Goal: Transaction & Acquisition: Book appointment/travel/reservation

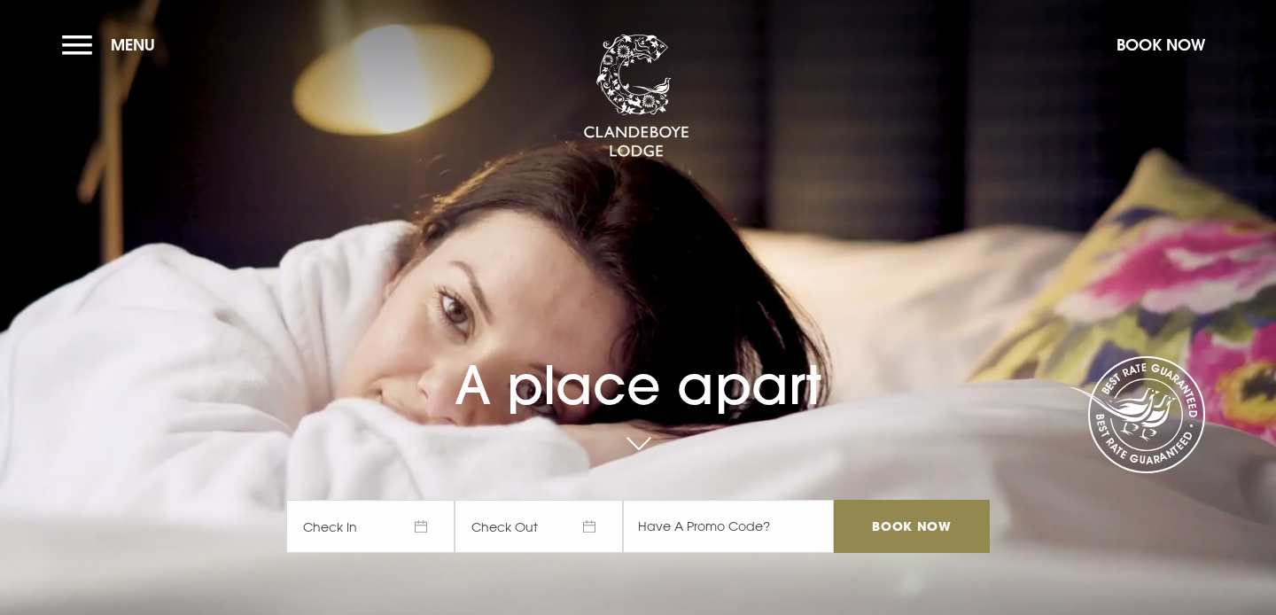
click at [425, 526] on span "Check In" at bounding box center [370, 526] width 168 height 53
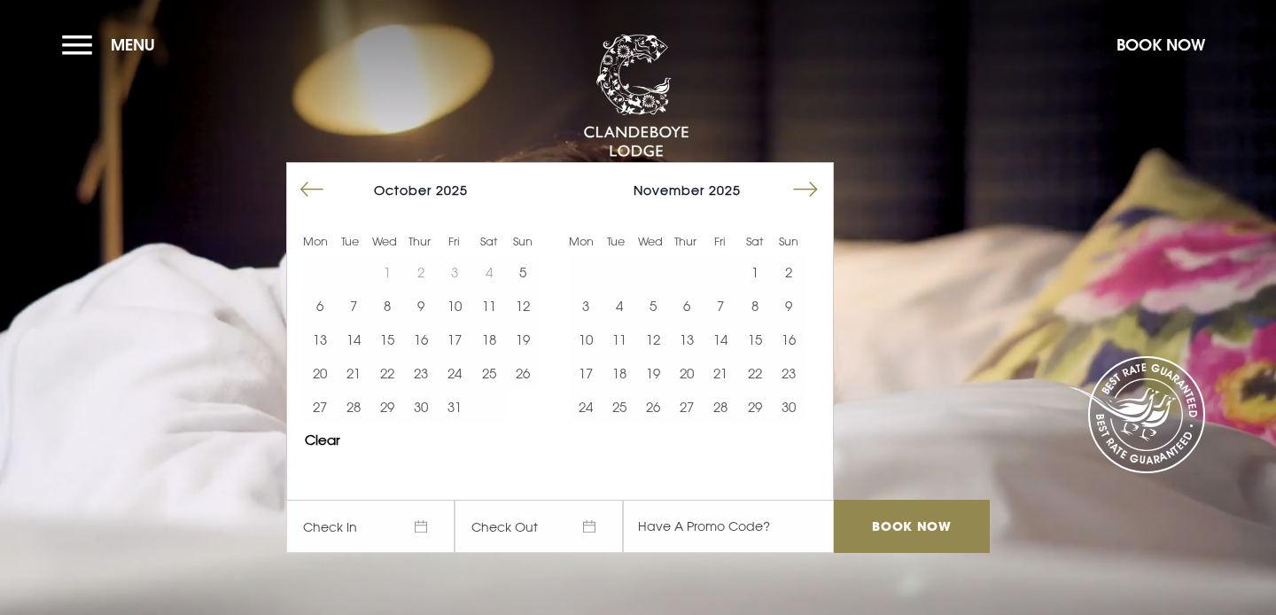
click at [811, 191] on button "Move forward to switch to the next month." at bounding box center [806, 190] width 34 height 34
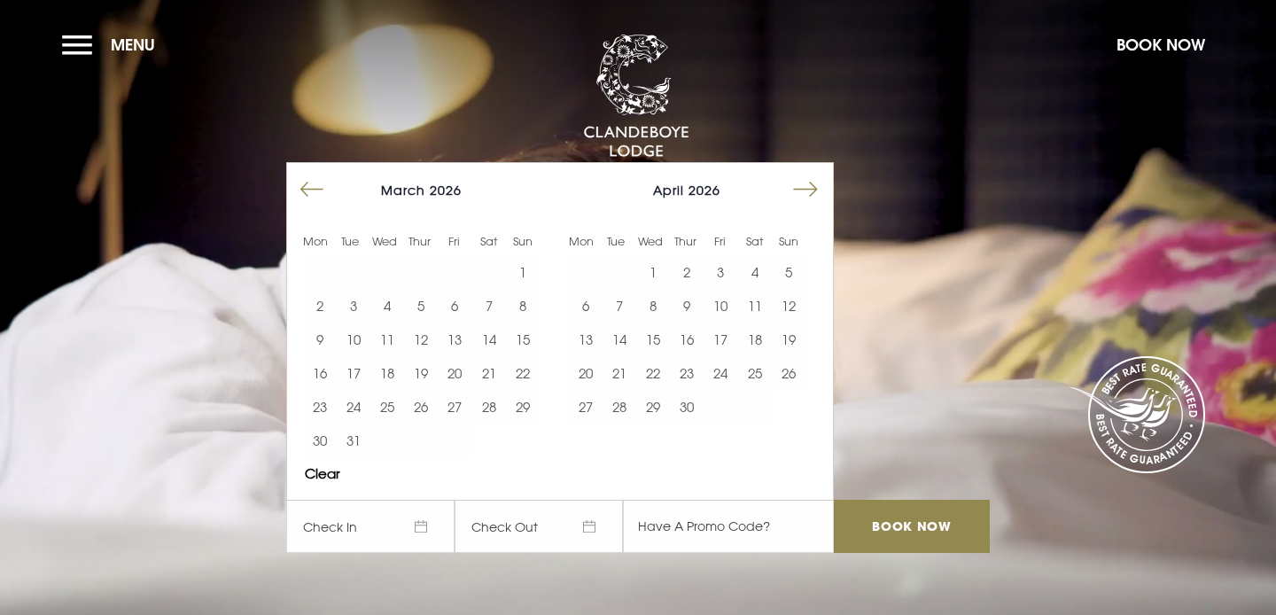
click at [811, 191] on button "Move forward to switch to the next month." at bounding box center [806, 190] width 34 height 34
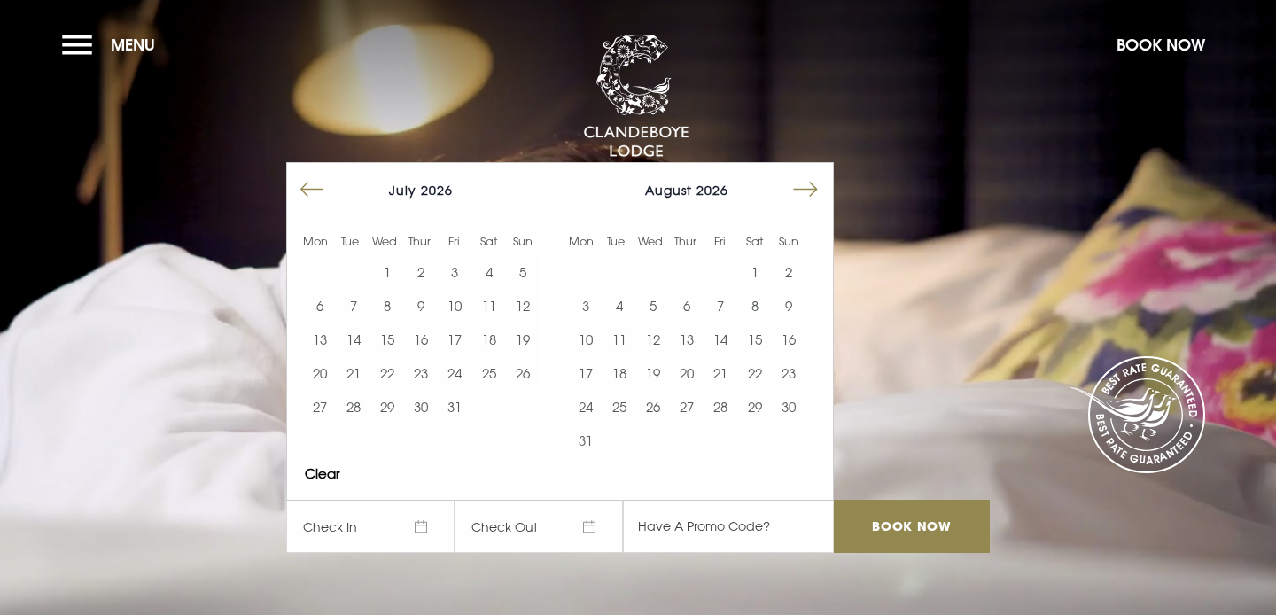
click at [811, 191] on button "Move forward to switch to the next month." at bounding box center [806, 190] width 34 height 34
click at [755, 307] on button "12" at bounding box center [755, 306] width 34 height 34
click at [786, 308] on button "13" at bounding box center [789, 306] width 34 height 34
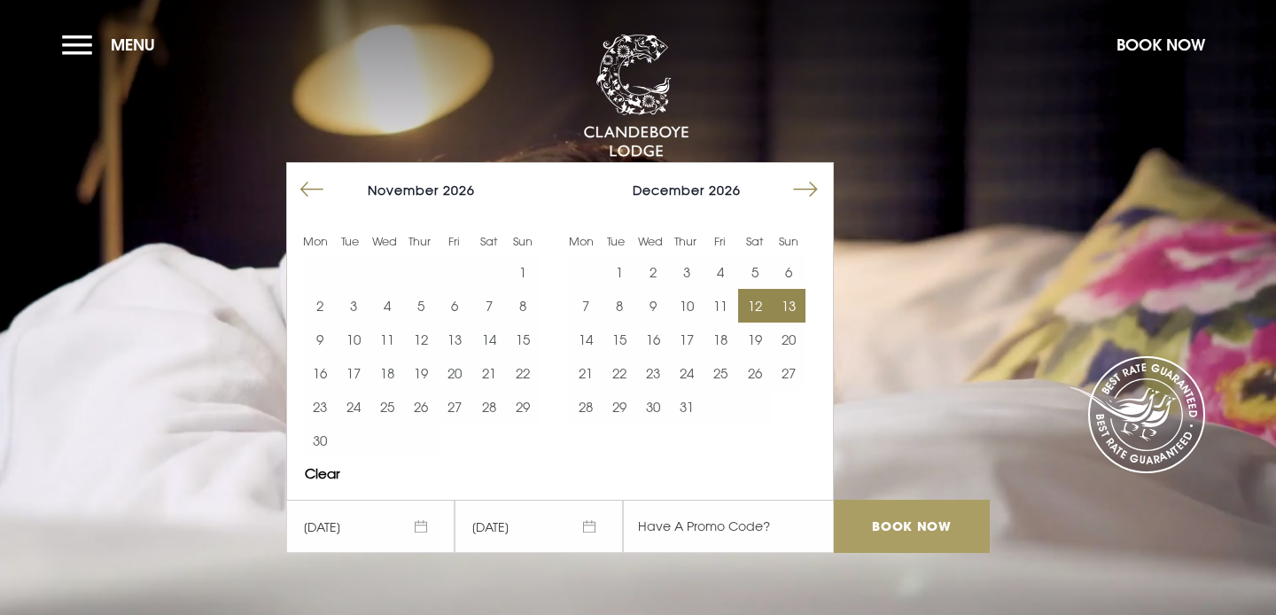
click at [924, 541] on input "Book Now" at bounding box center [912, 526] width 156 height 53
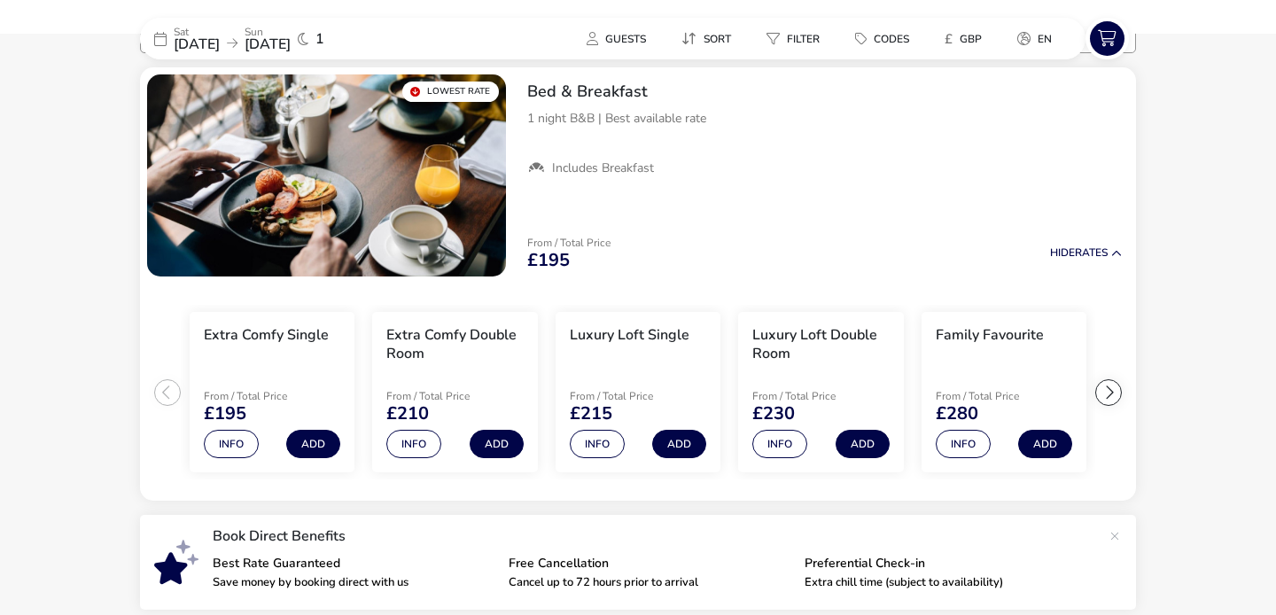
scroll to position [108, 0]
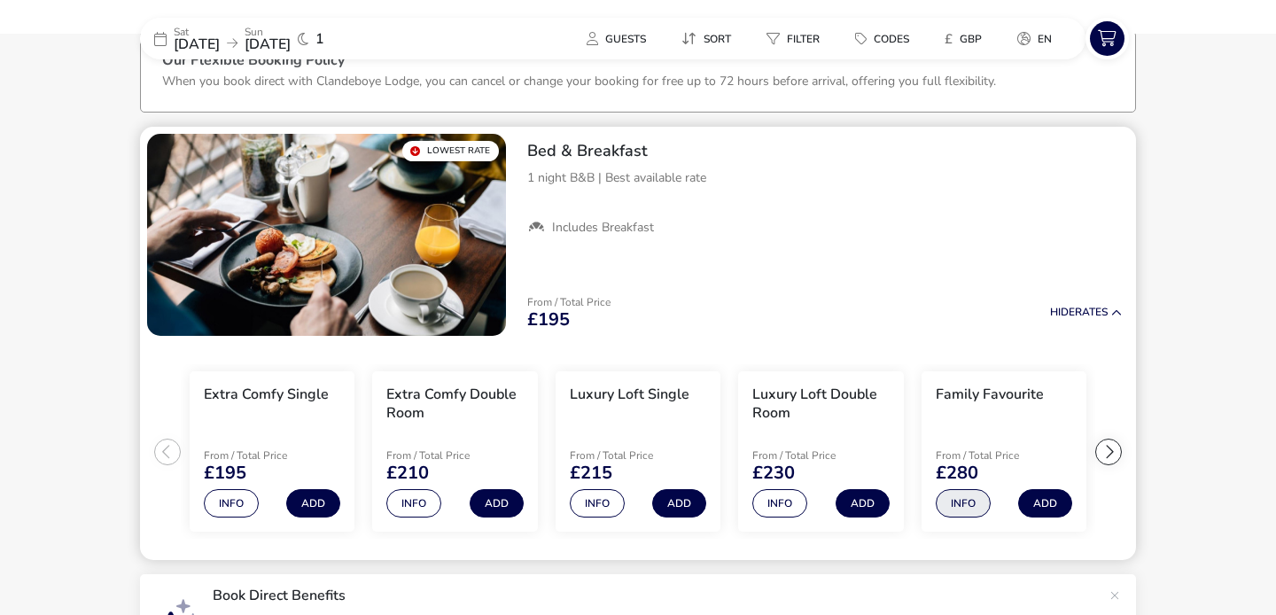
click at [963, 507] on button "Info" at bounding box center [963, 503] width 55 height 28
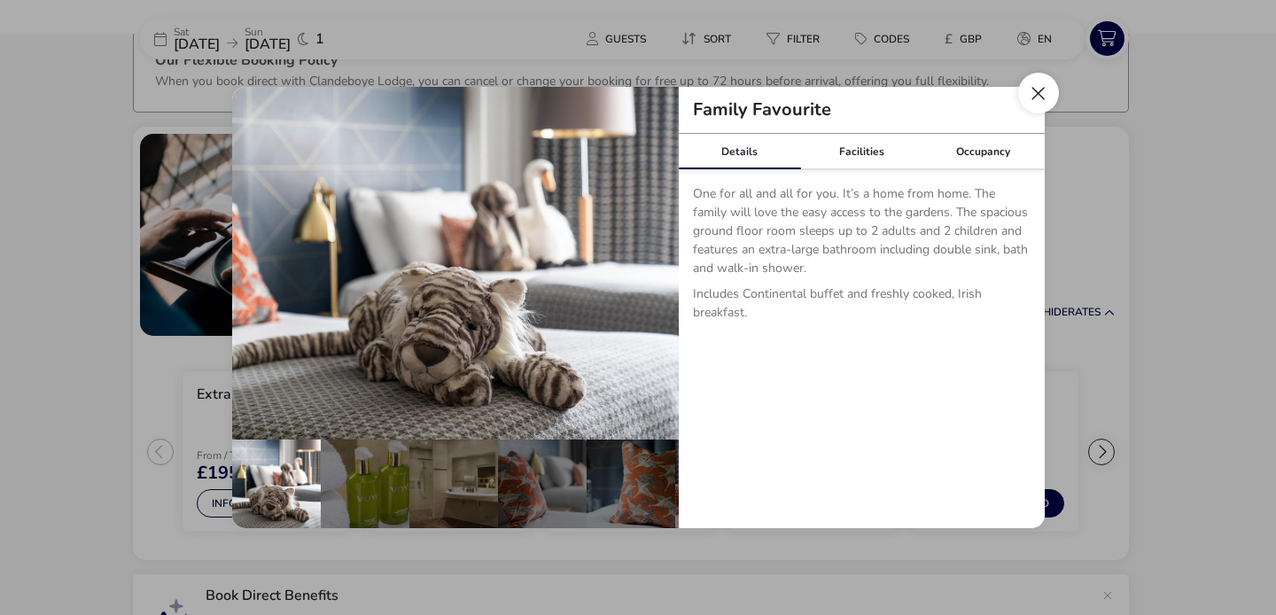
click at [1043, 86] on button "Close dialog" at bounding box center [1038, 93] width 41 height 41
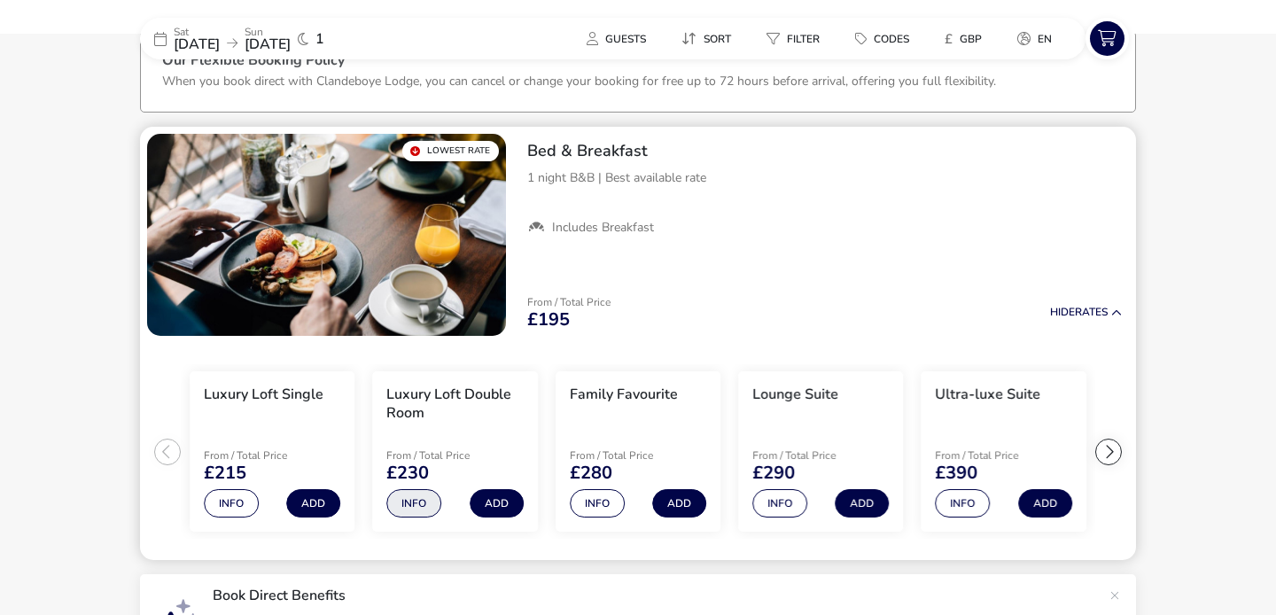
click at [418, 512] on button "Info" at bounding box center [413, 503] width 55 height 28
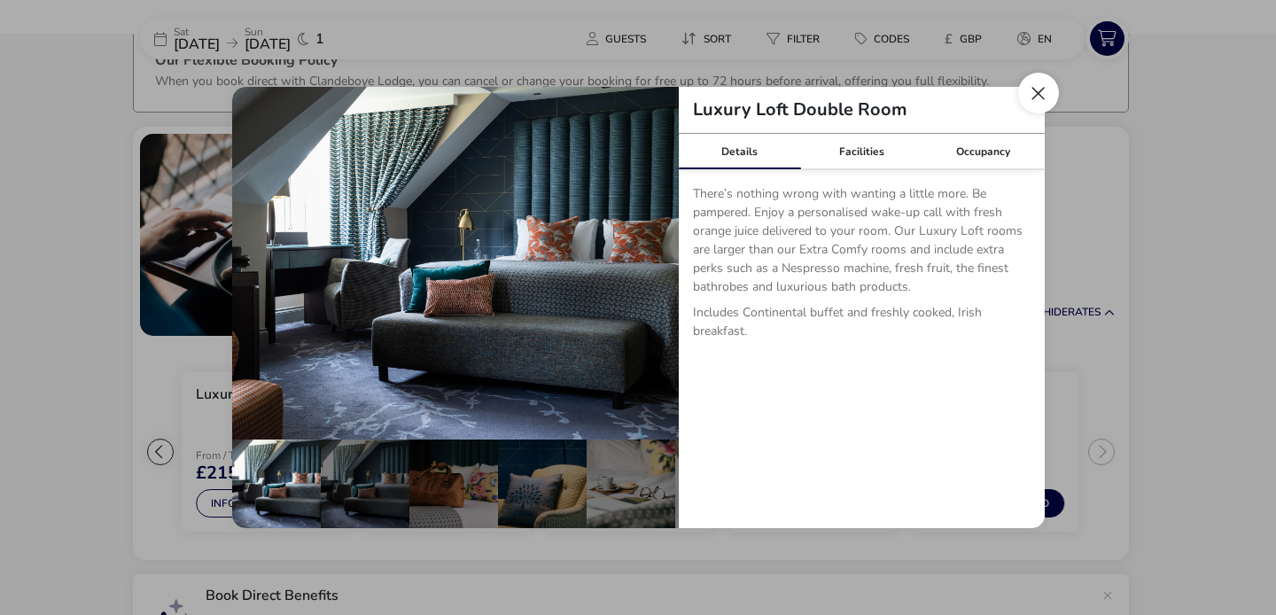
click at [1043, 91] on button "Close dialog" at bounding box center [1038, 93] width 41 height 41
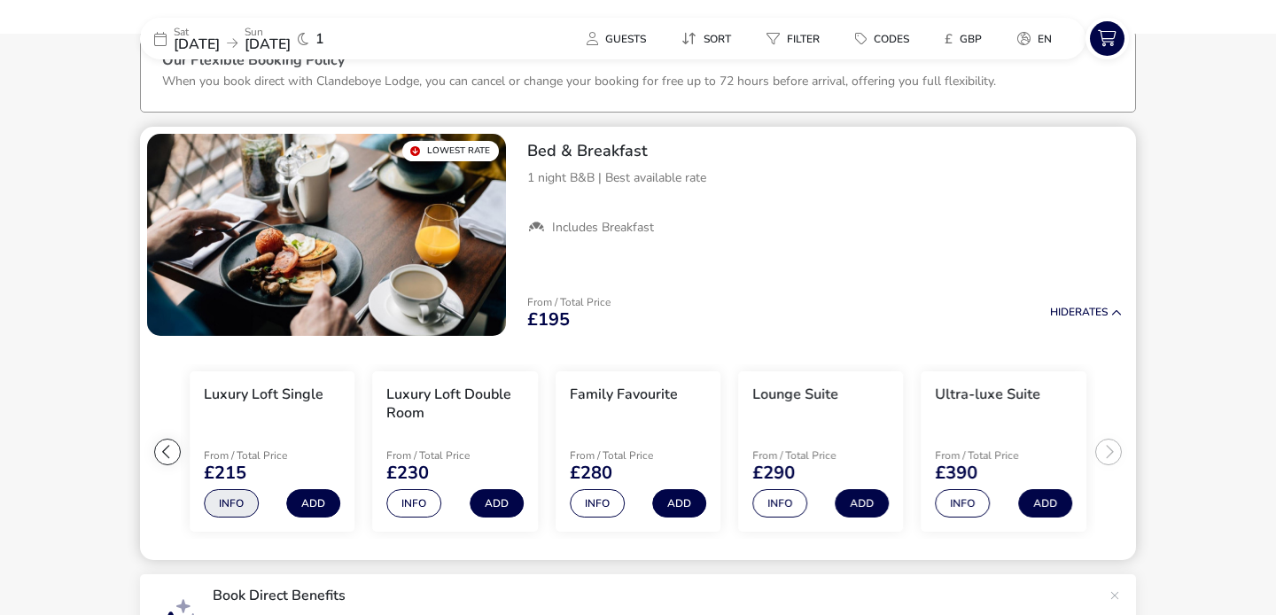
click at [227, 506] on button "Info" at bounding box center [231, 503] width 55 height 28
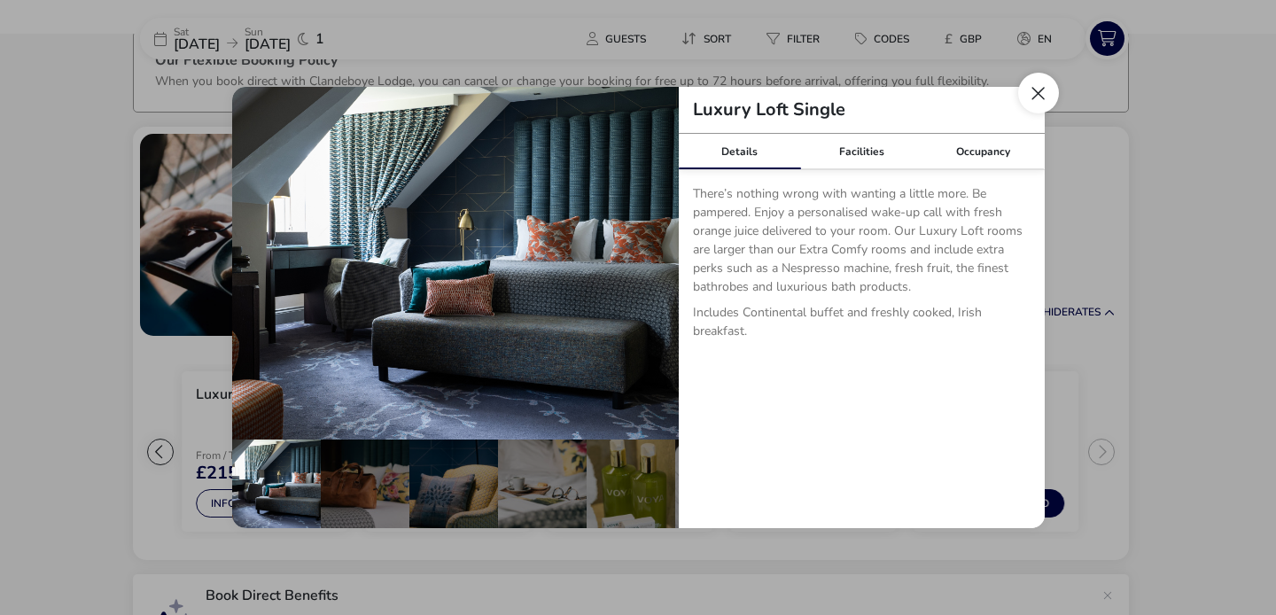
click at [1048, 89] on button "Close dialog" at bounding box center [1038, 93] width 41 height 41
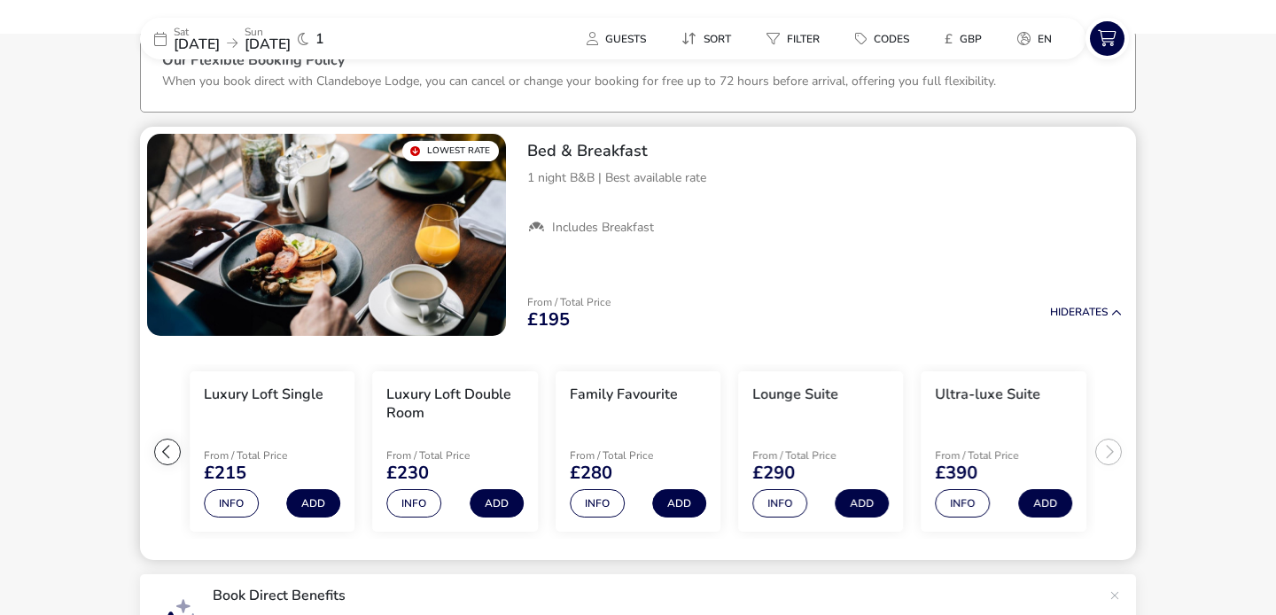
click at [155, 456] on div at bounding box center [167, 452] width 27 height 27
click at [169, 452] on div at bounding box center [167, 452] width 27 height 27
click at [234, 510] on button "Info" at bounding box center [231, 503] width 55 height 28
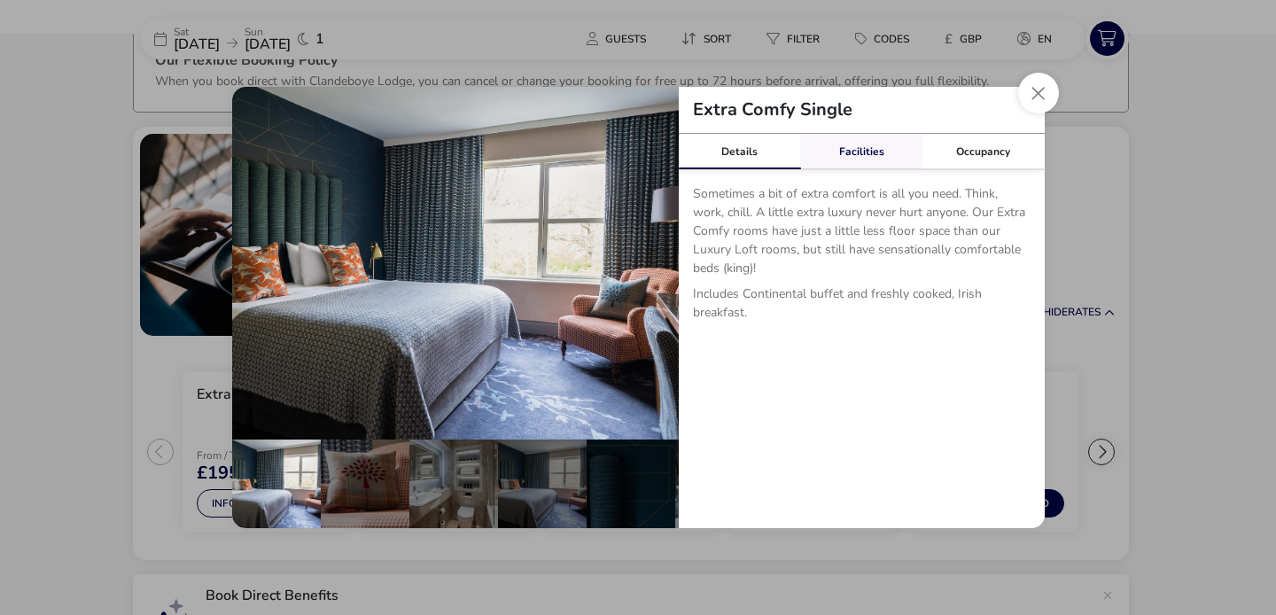
click at [847, 153] on div "Facilities" at bounding box center [861, 151] width 122 height 35
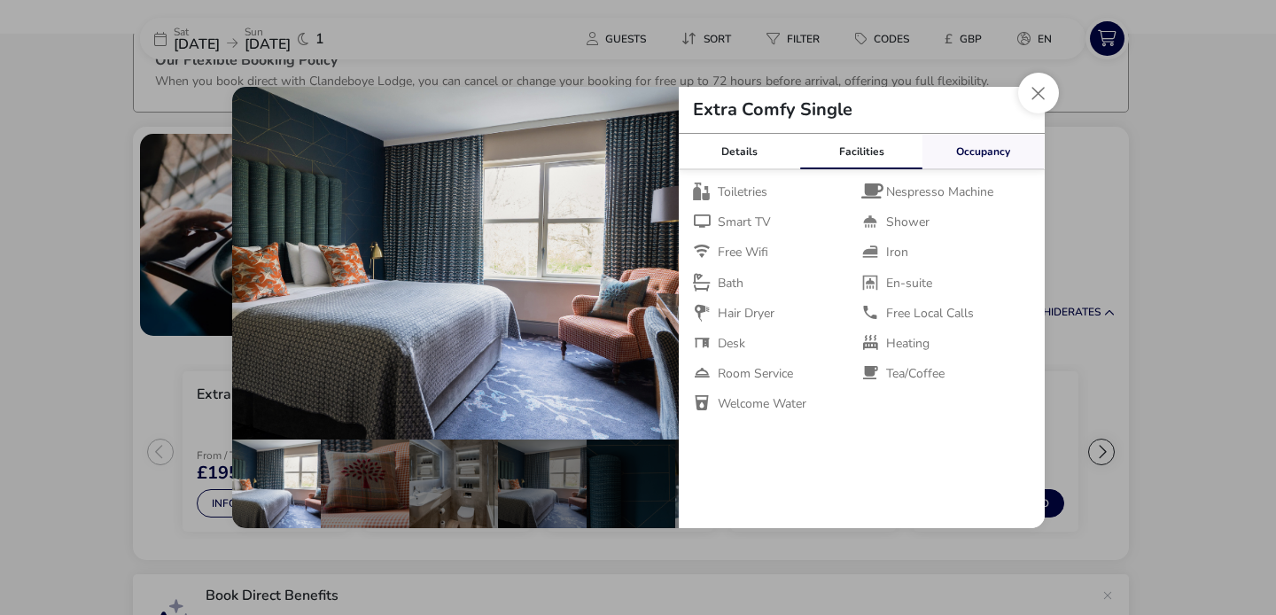
click at [976, 146] on div "Occupancy" at bounding box center [984, 151] width 122 height 35
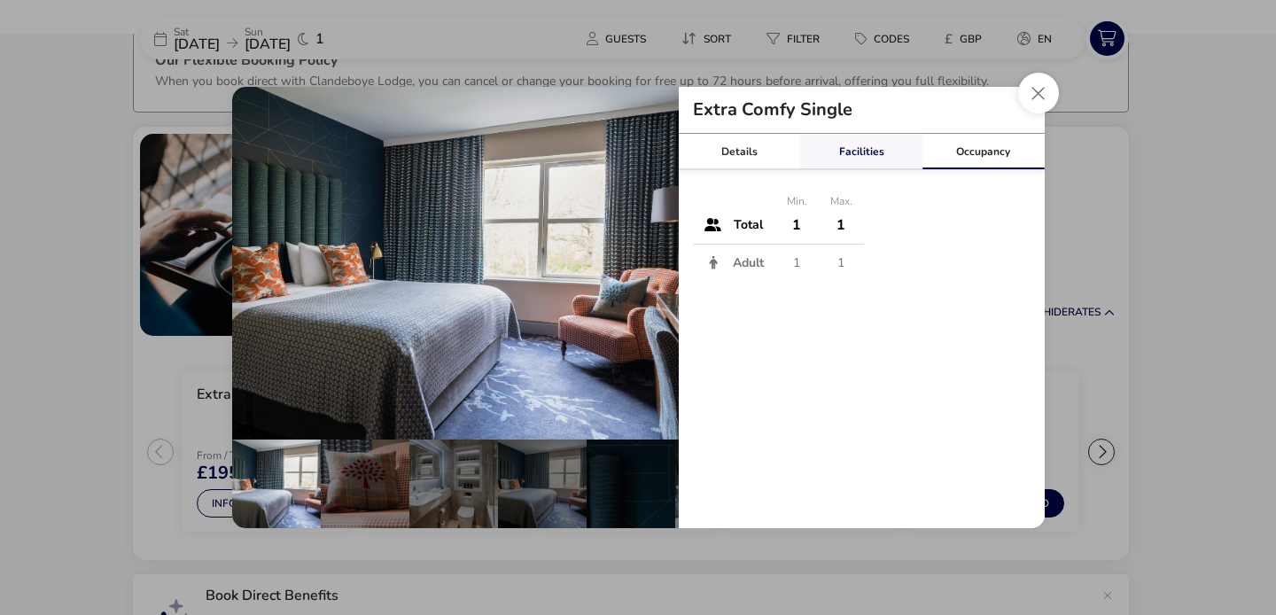
click at [875, 159] on div "Facilities" at bounding box center [861, 151] width 122 height 35
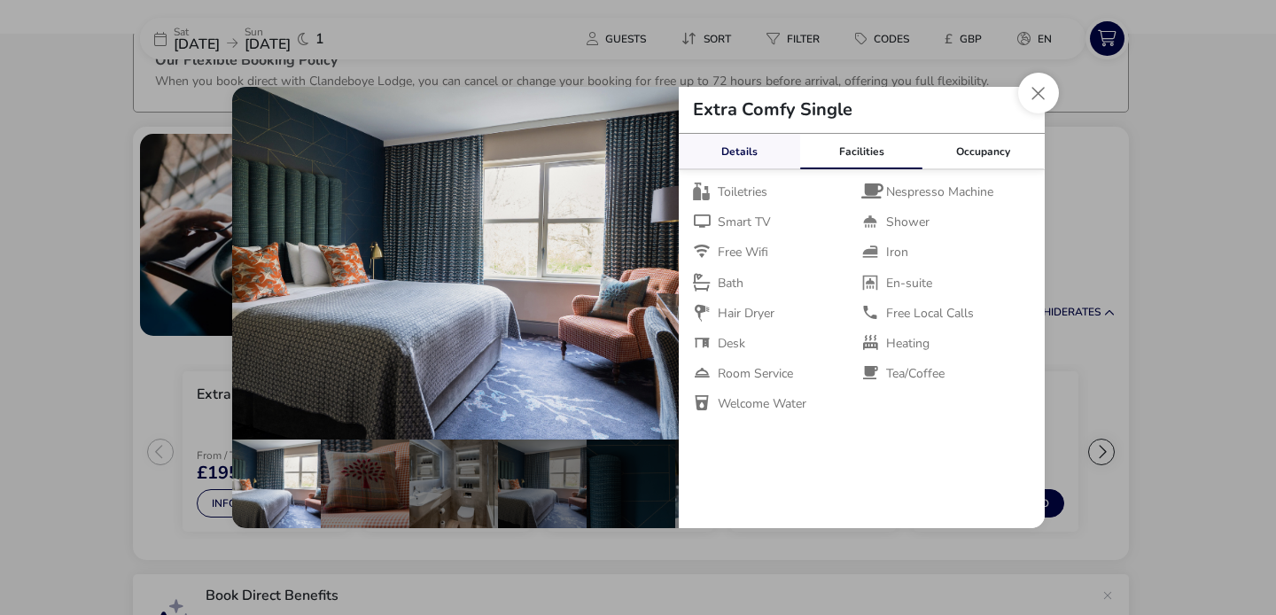
click at [757, 159] on div "Details" at bounding box center [740, 151] width 122 height 35
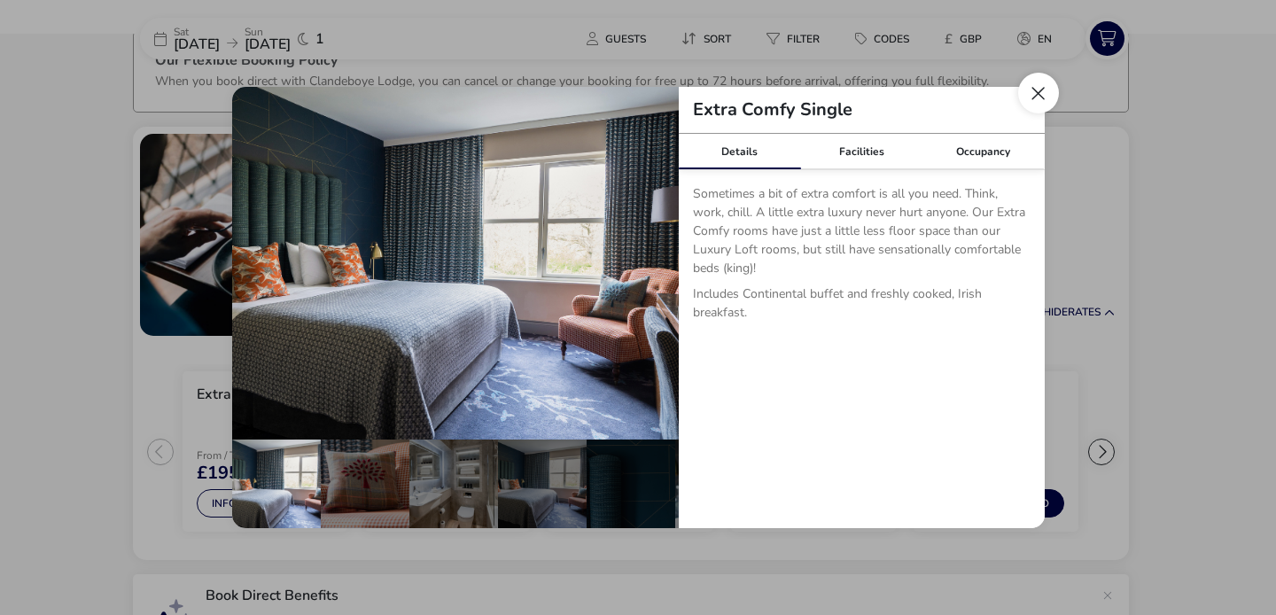
click at [1046, 93] on button "Close dialog" at bounding box center [1038, 93] width 41 height 41
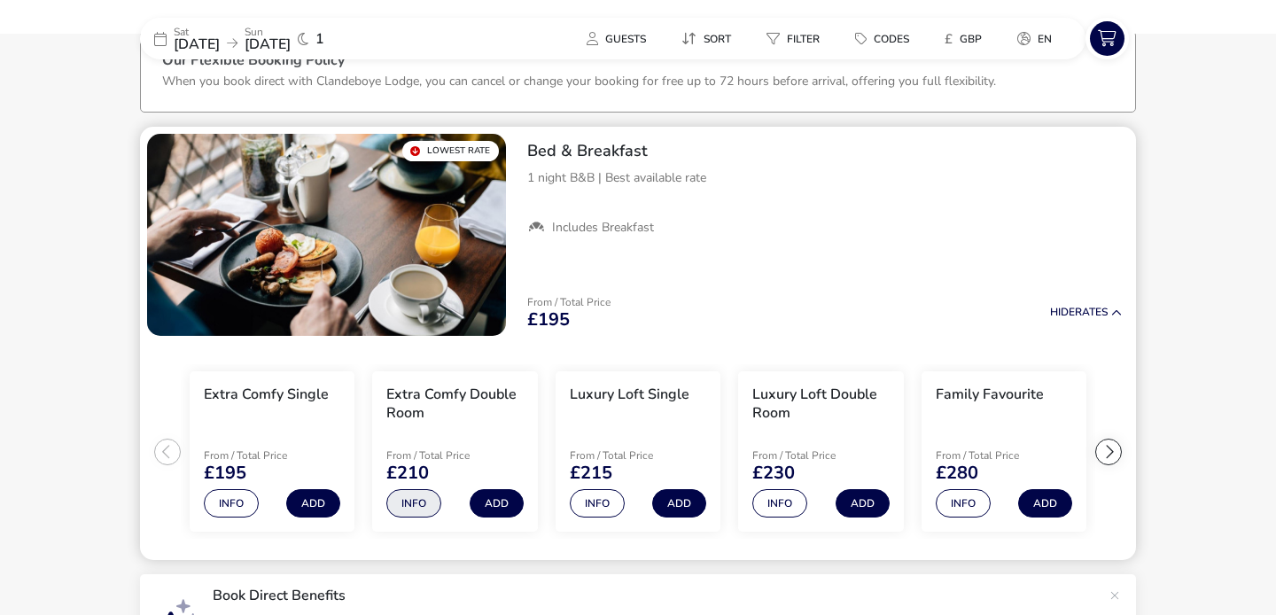
click at [415, 505] on button "Info" at bounding box center [413, 503] width 55 height 28
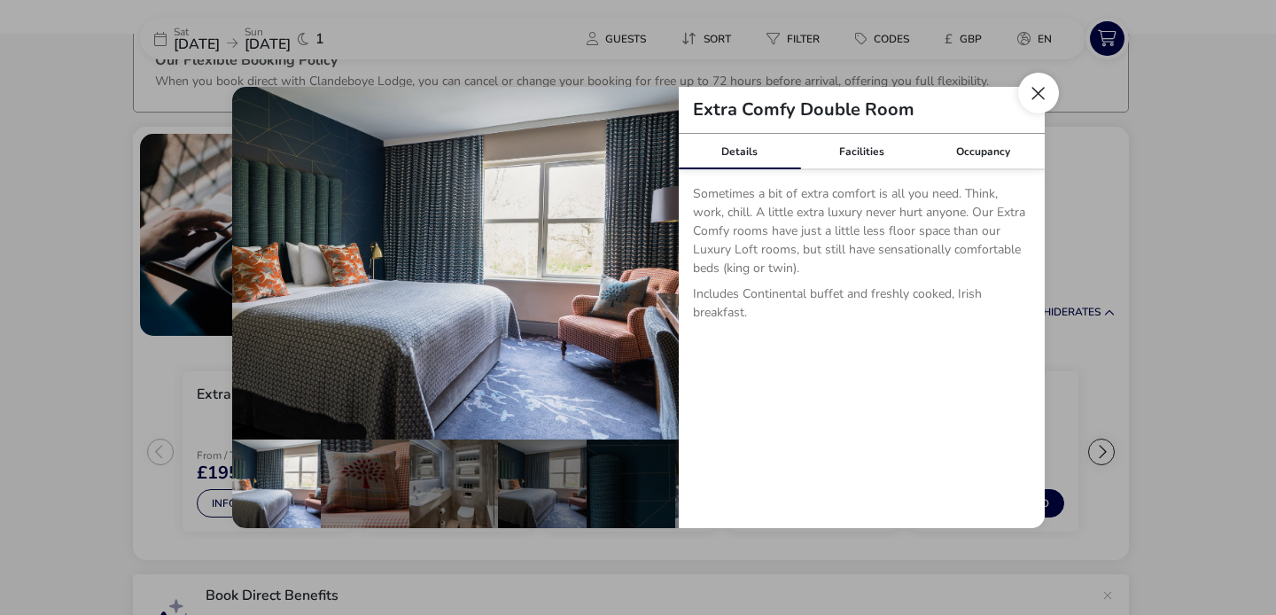
click at [1040, 99] on button "Close dialog" at bounding box center [1038, 93] width 41 height 41
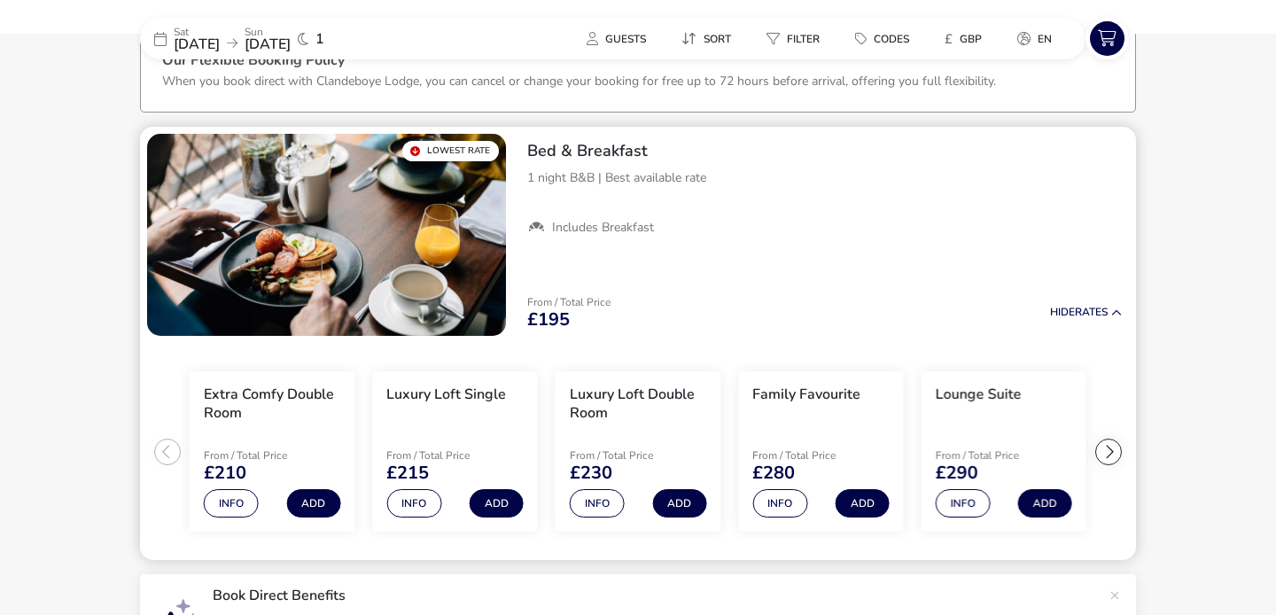
click at [166, 454] on ul "Extra Comfy Single From / Total Price £195 Info Add Extra Comfy Double Room Fro…" at bounding box center [638, 452] width 996 height 218
